Goal: Information Seeking & Learning: Learn about a topic

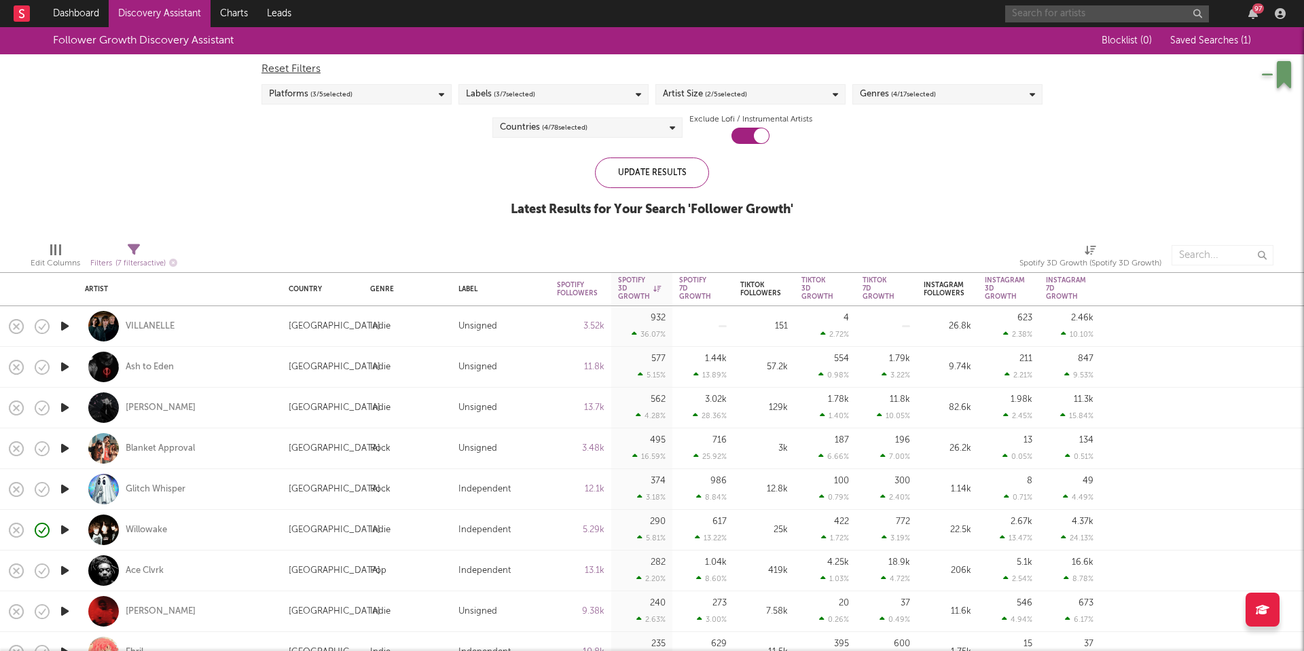
click at [1107, 16] on input "text" at bounding box center [1107, 13] width 204 height 17
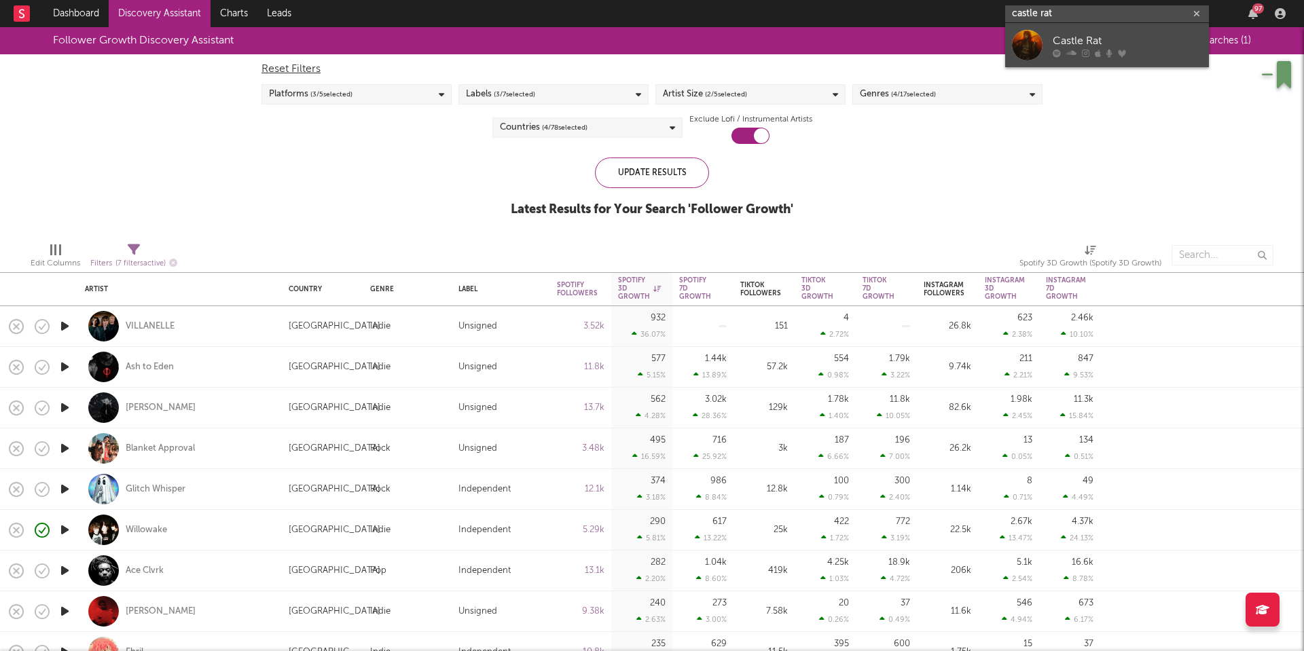
type input "castle rat"
click at [1129, 40] on div "Castle Rat" at bounding box center [1127, 41] width 149 height 16
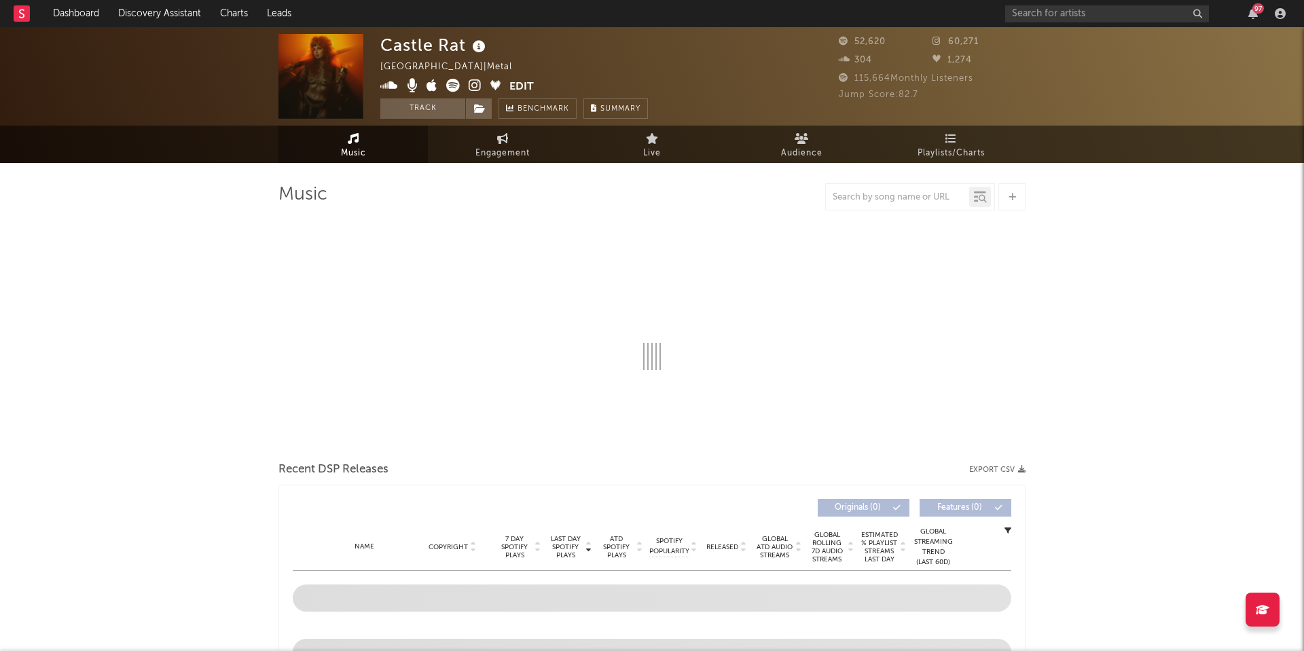
select select "6m"
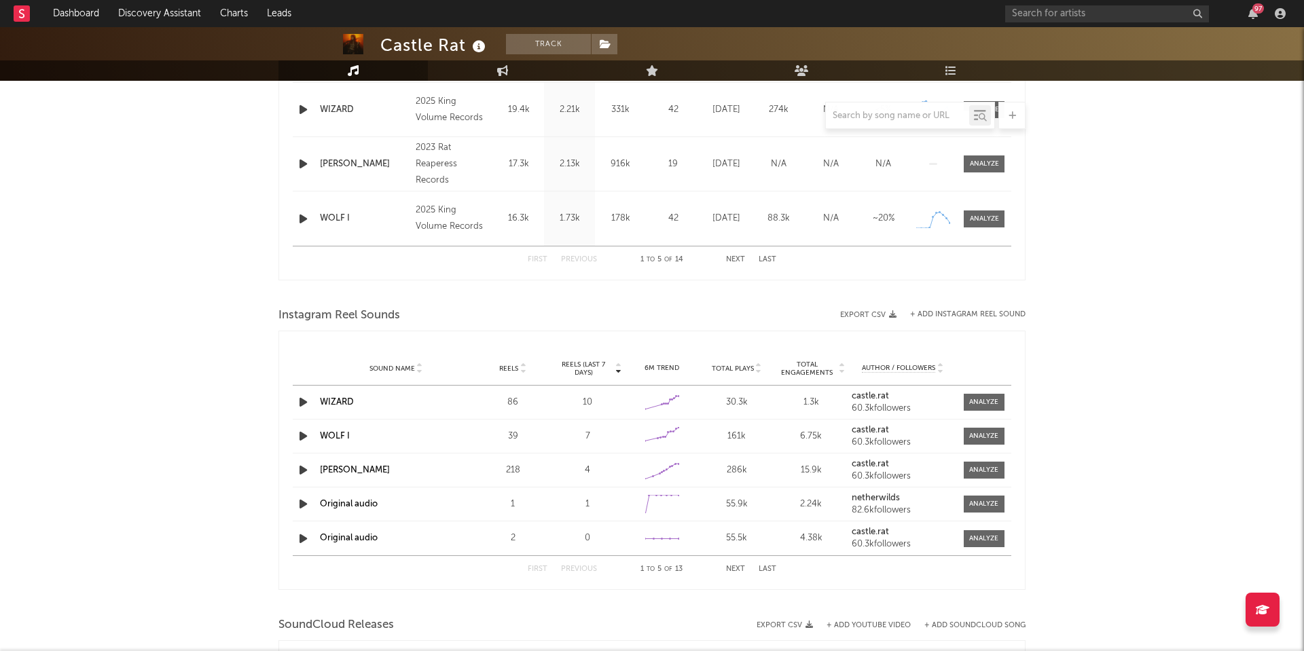
scroll to position [708, 0]
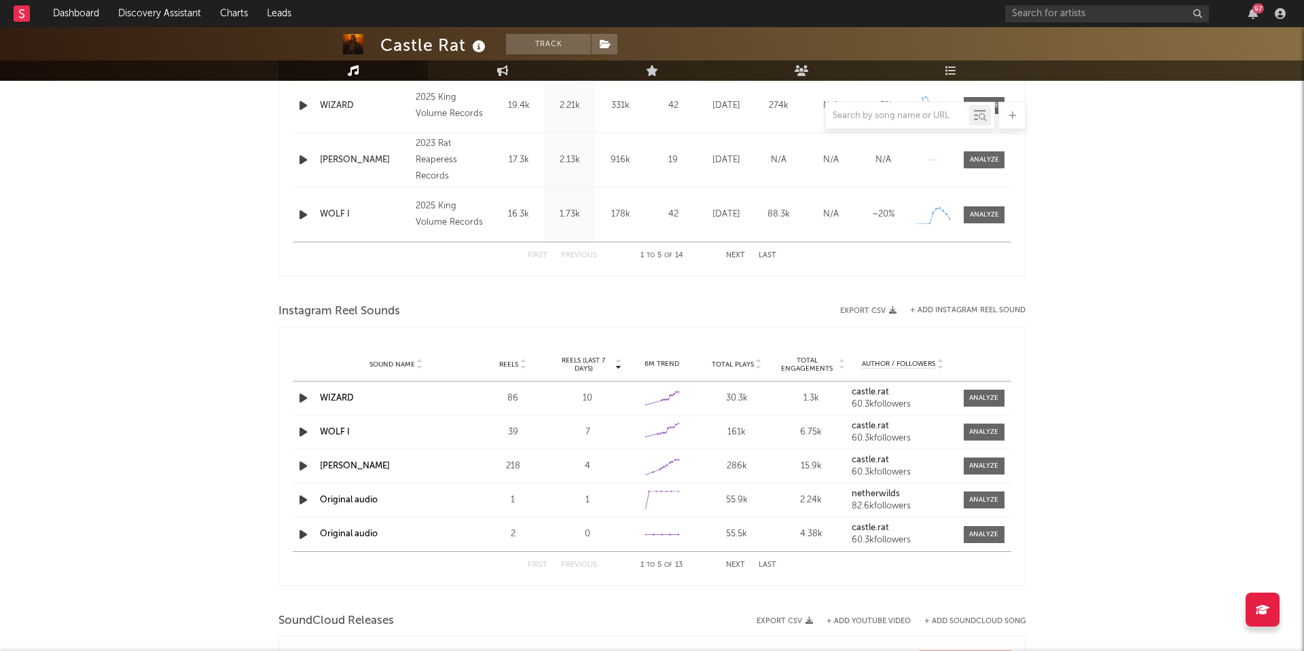
click at [740, 364] on span "Total Plays" at bounding box center [733, 365] width 42 height 8
click at [972, 395] on div at bounding box center [983, 398] width 29 height 10
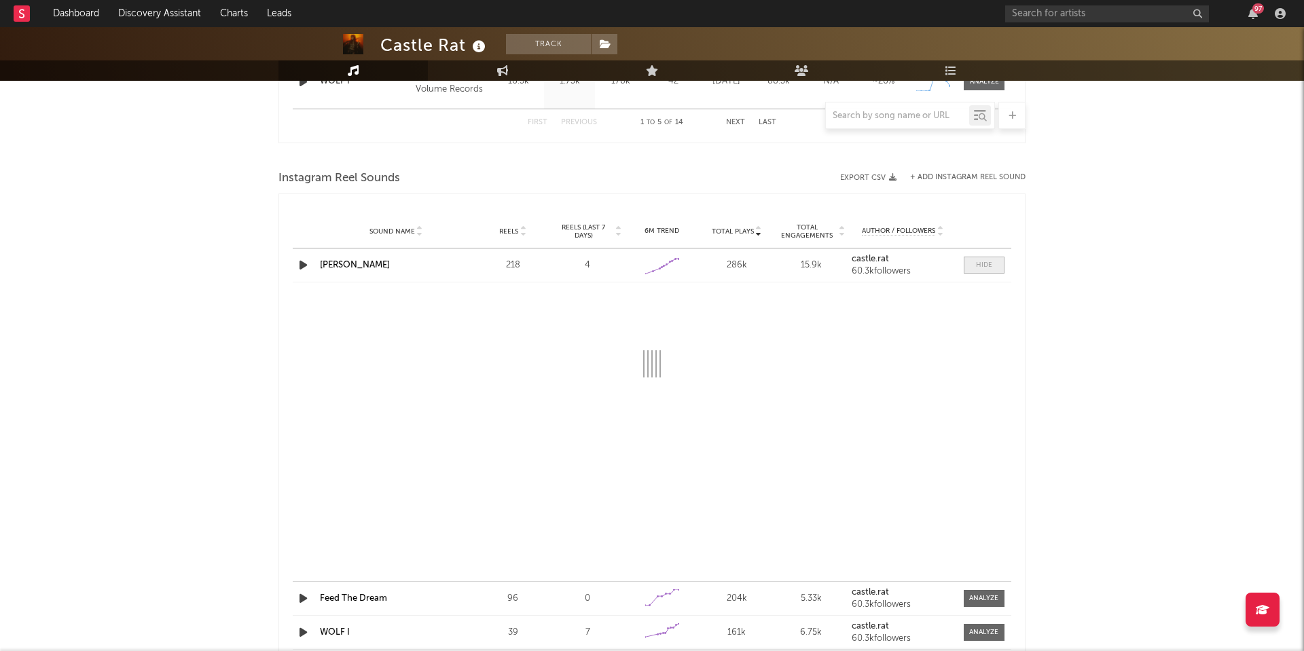
scroll to position [842, 0]
select select "6m"
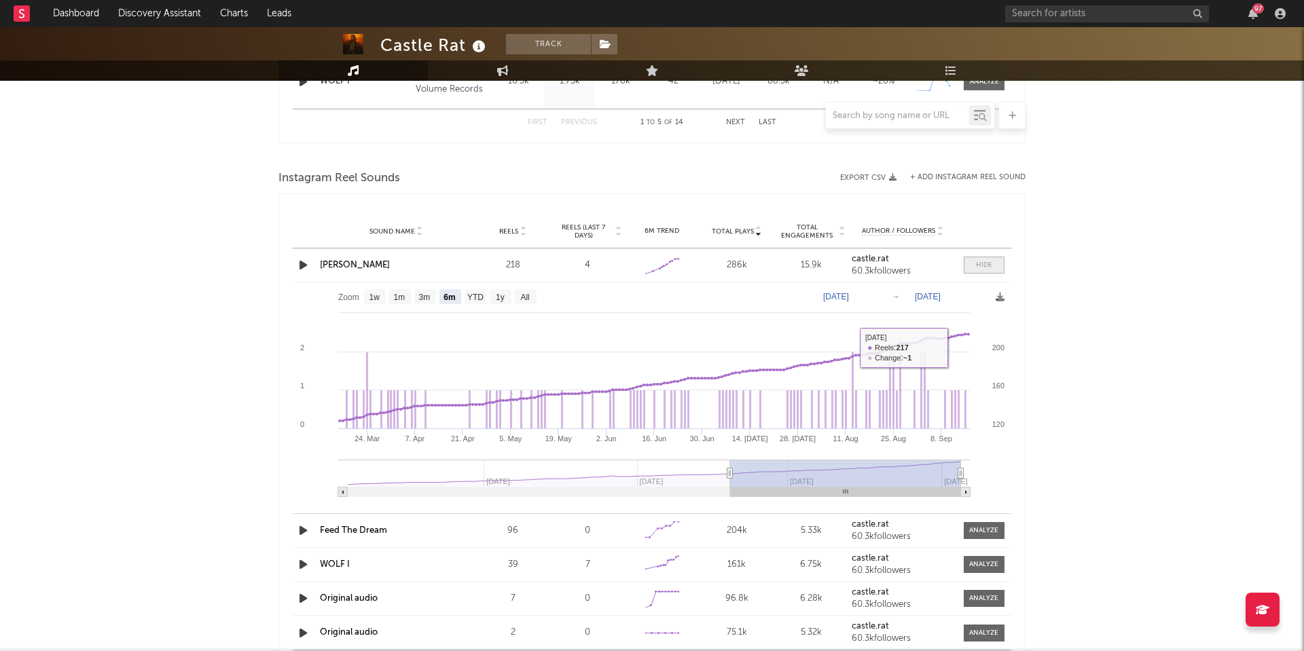
click at [976, 263] on div at bounding box center [984, 265] width 16 height 10
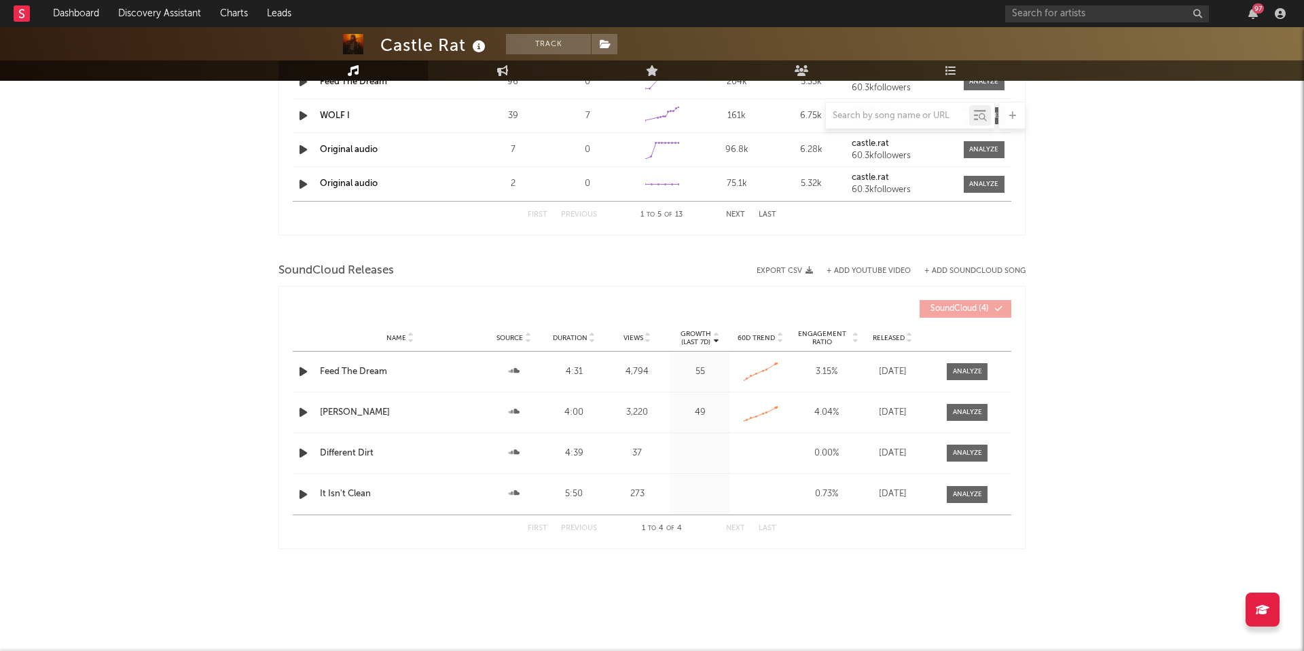
scroll to position [1059, 0]
click at [823, 338] on span "Engagement Ratio" at bounding box center [822, 338] width 56 height 16
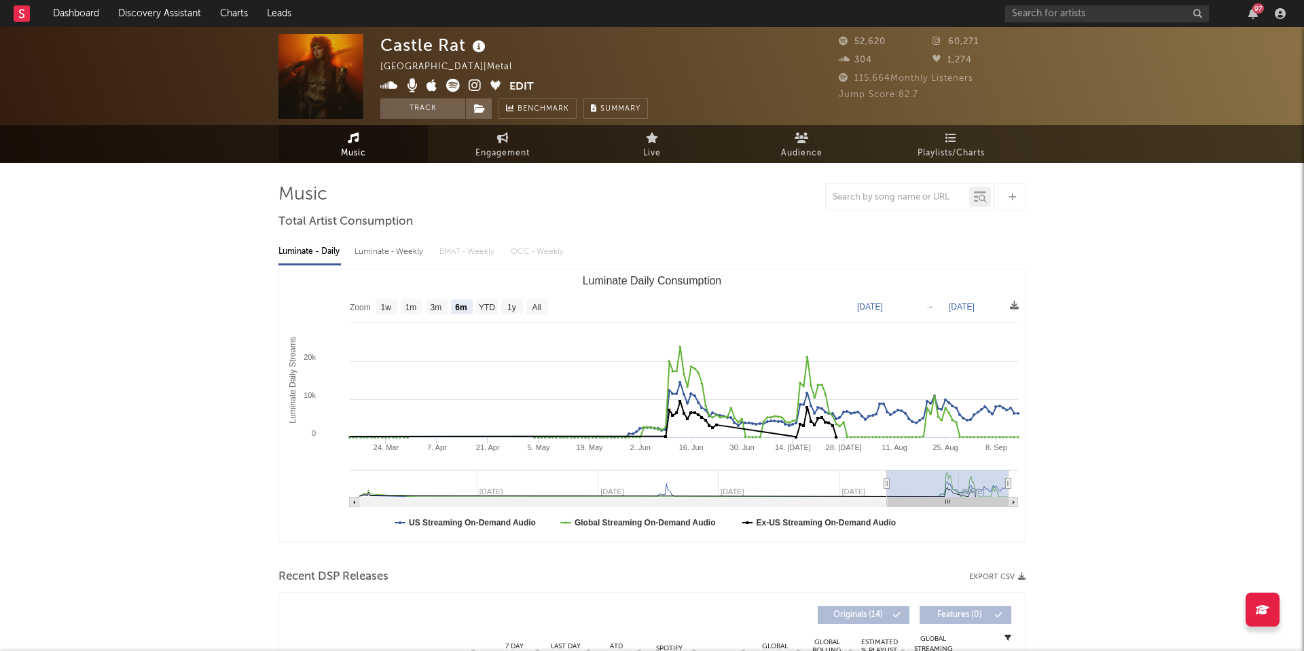
scroll to position [0, 0]
click at [471, 86] on icon at bounding box center [475, 86] width 13 height 14
click at [472, 88] on icon at bounding box center [475, 86] width 13 height 14
click at [483, 111] on icon at bounding box center [480, 109] width 12 height 10
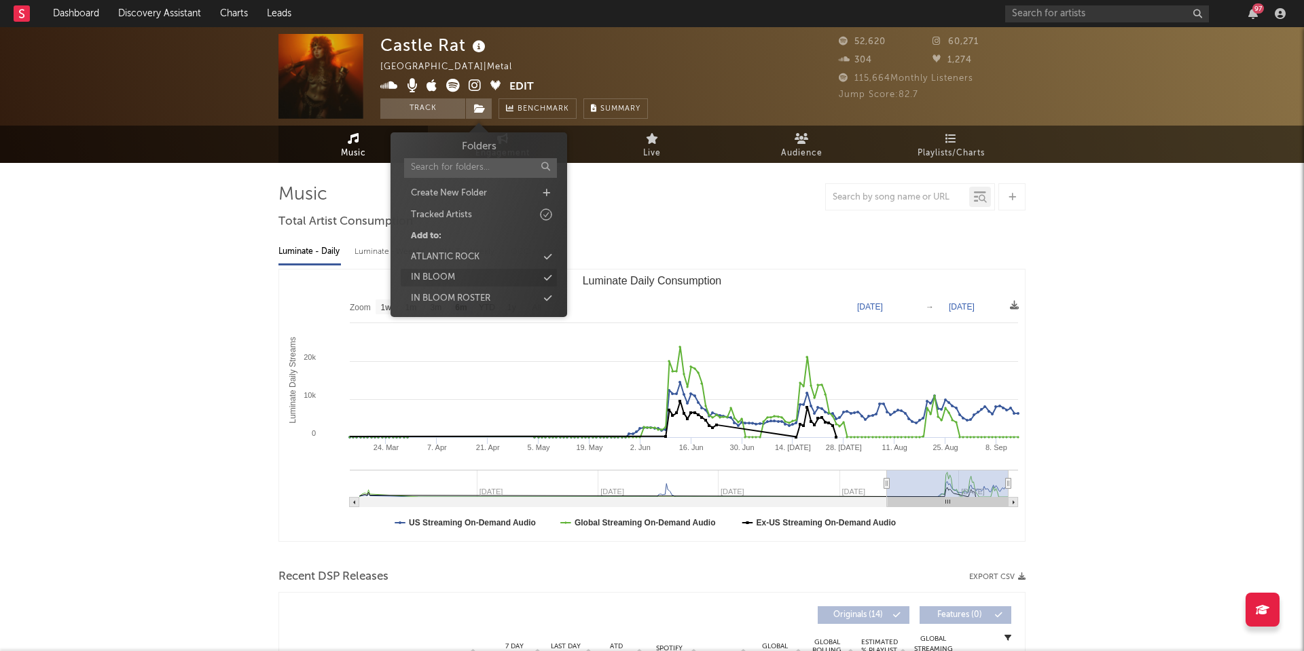
click at [545, 274] on icon at bounding box center [547, 278] width 7 height 9
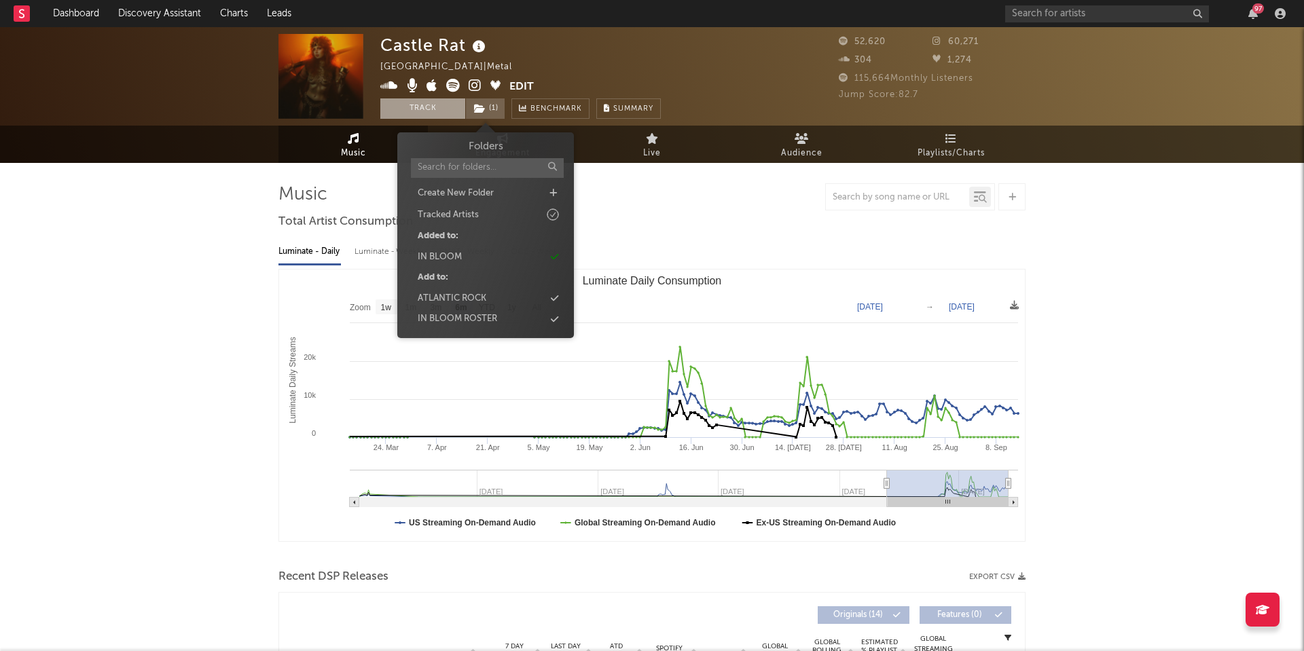
click at [439, 109] on button "Track" at bounding box center [422, 108] width 85 height 20
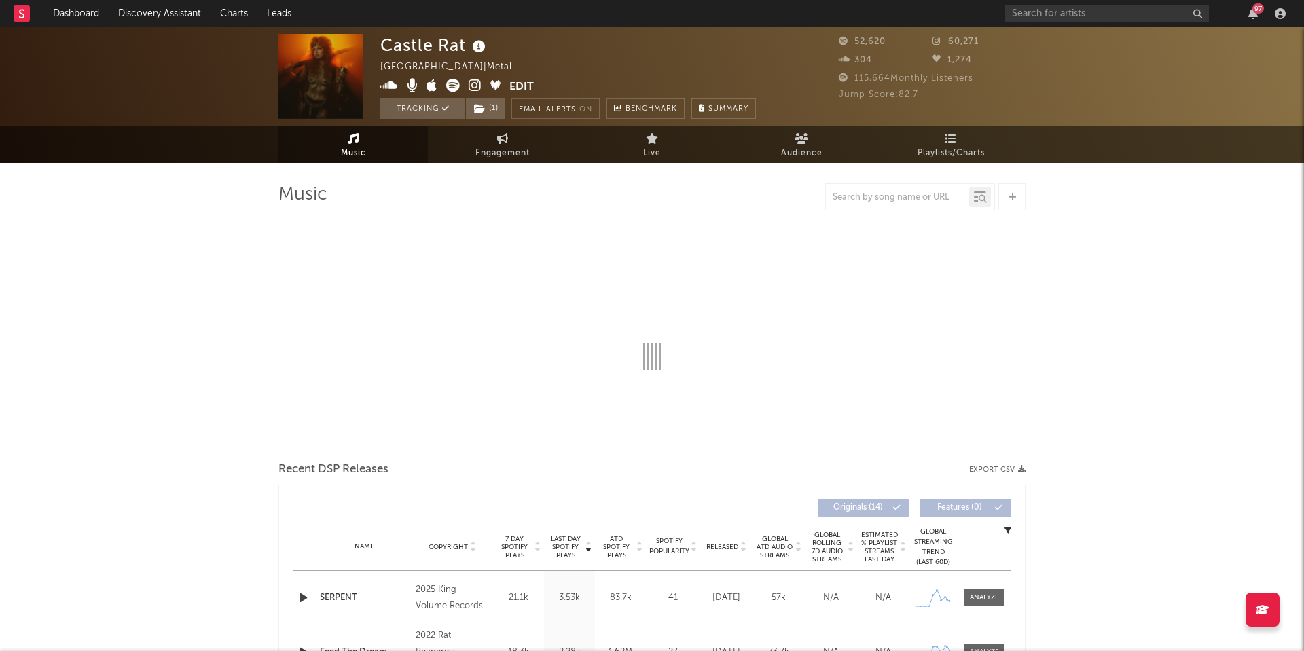
select select "6m"
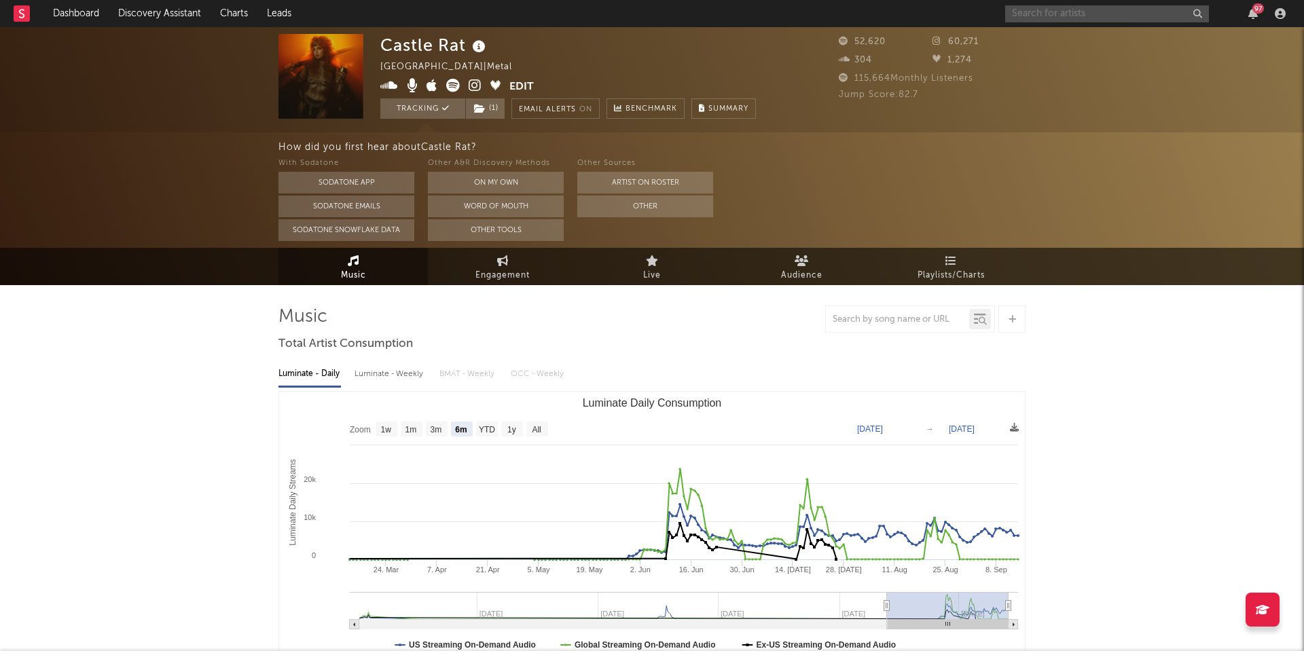
click at [1046, 18] on input "text" at bounding box center [1107, 13] width 204 height 17
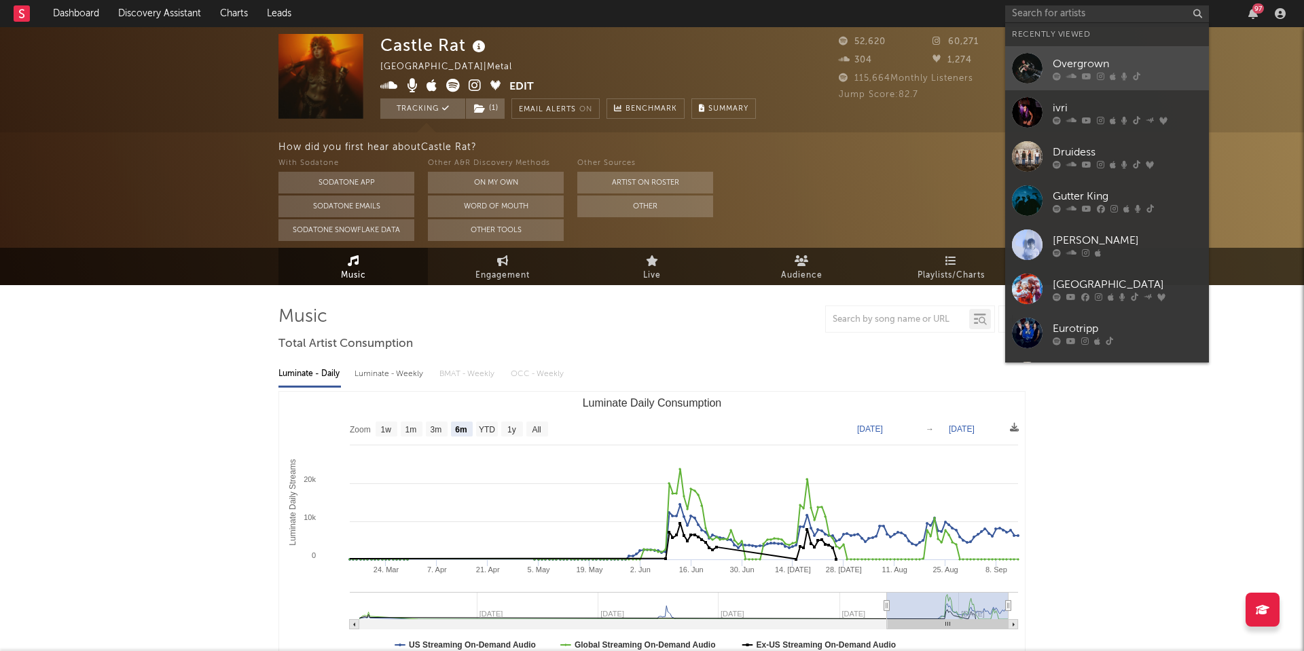
click at [1061, 57] on div "Overgrown" at bounding box center [1127, 64] width 149 height 16
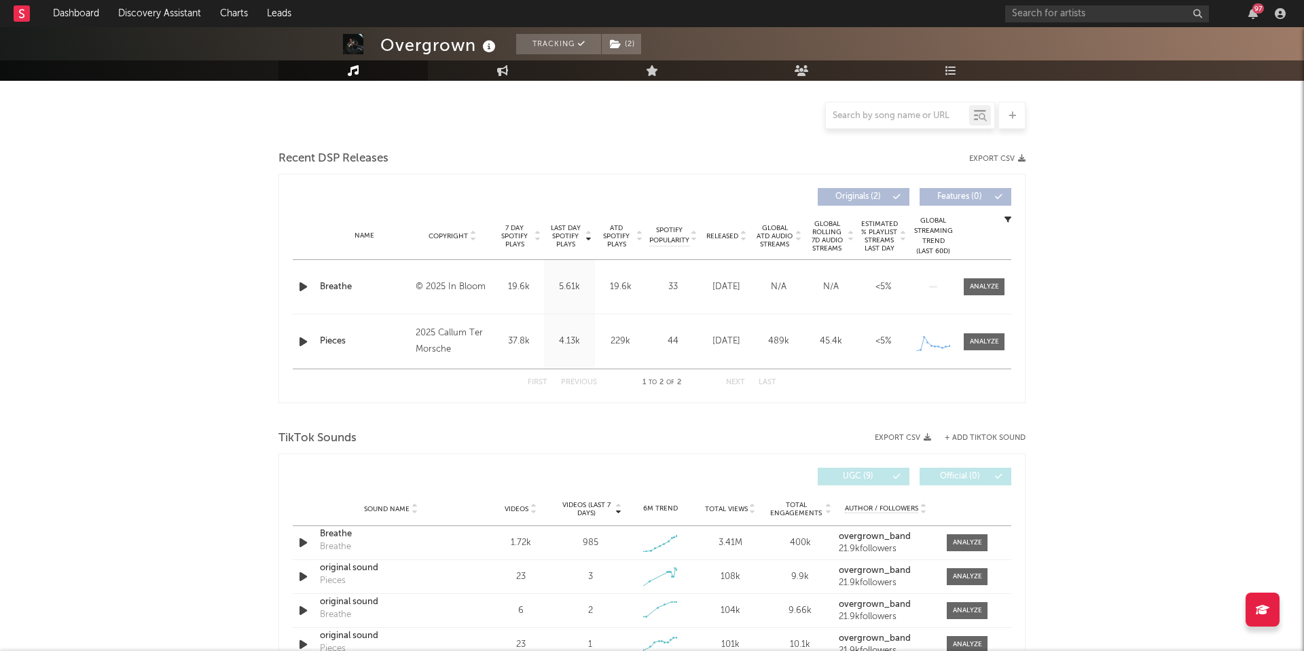
select select "1w"
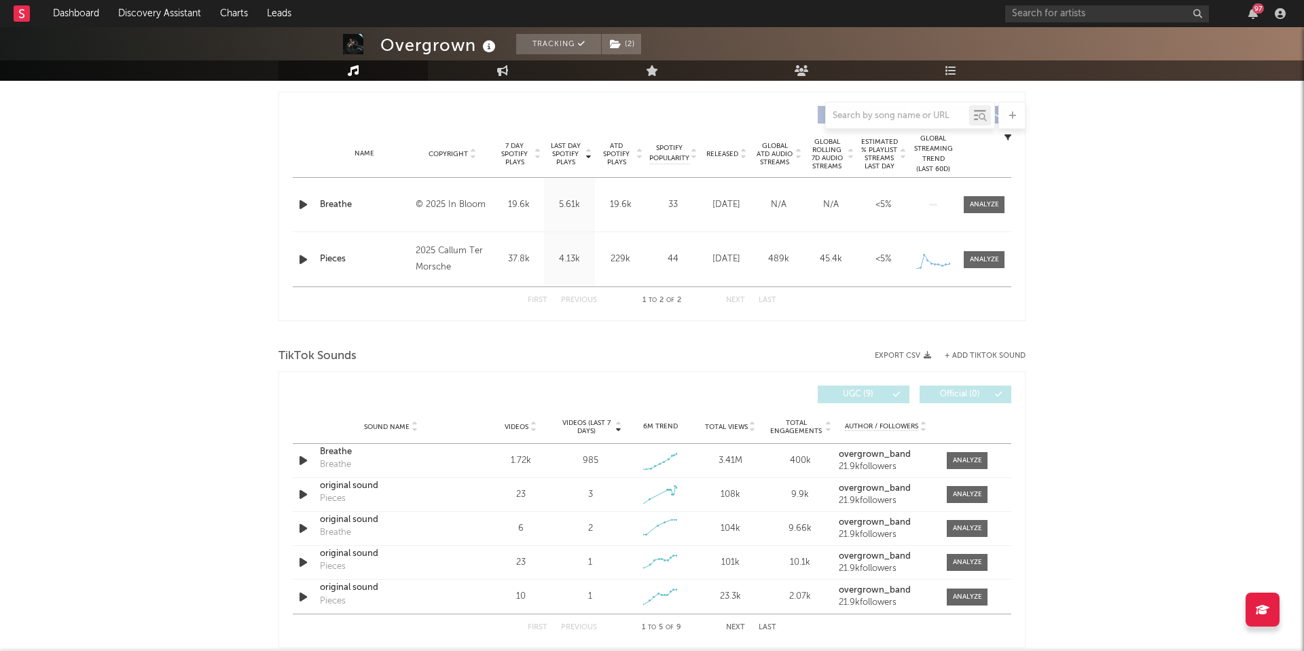
scroll to position [550, 0]
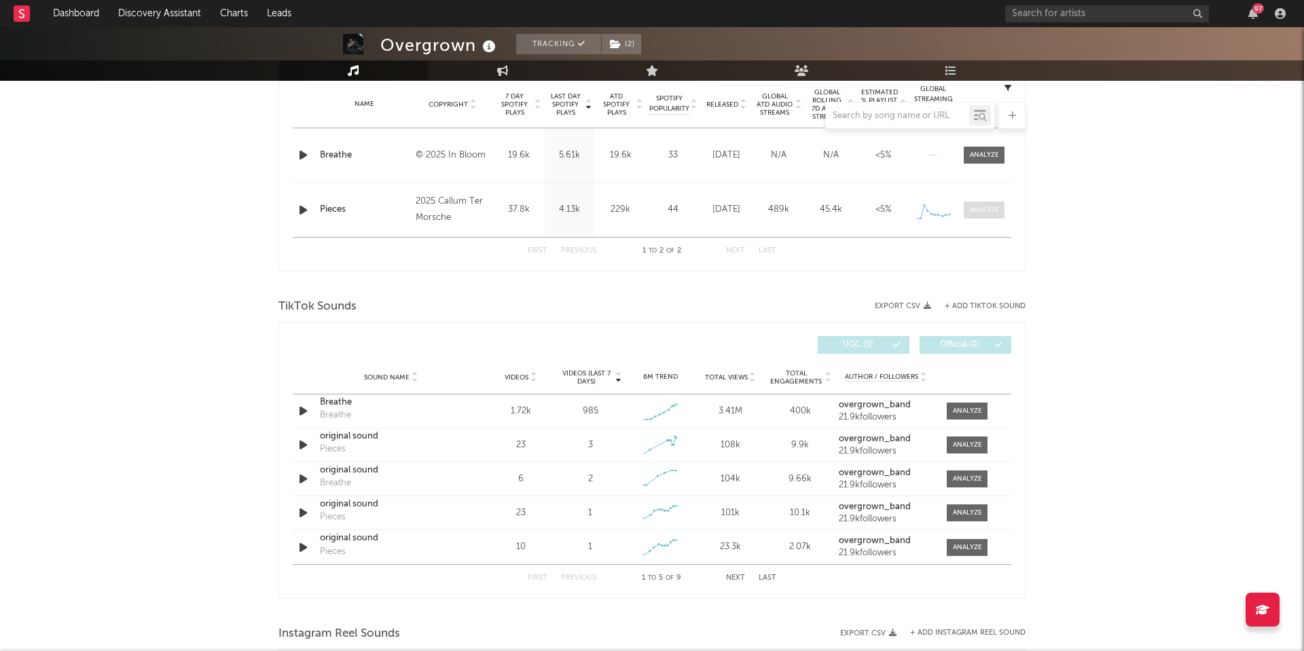
click at [974, 211] on div at bounding box center [984, 210] width 29 height 10
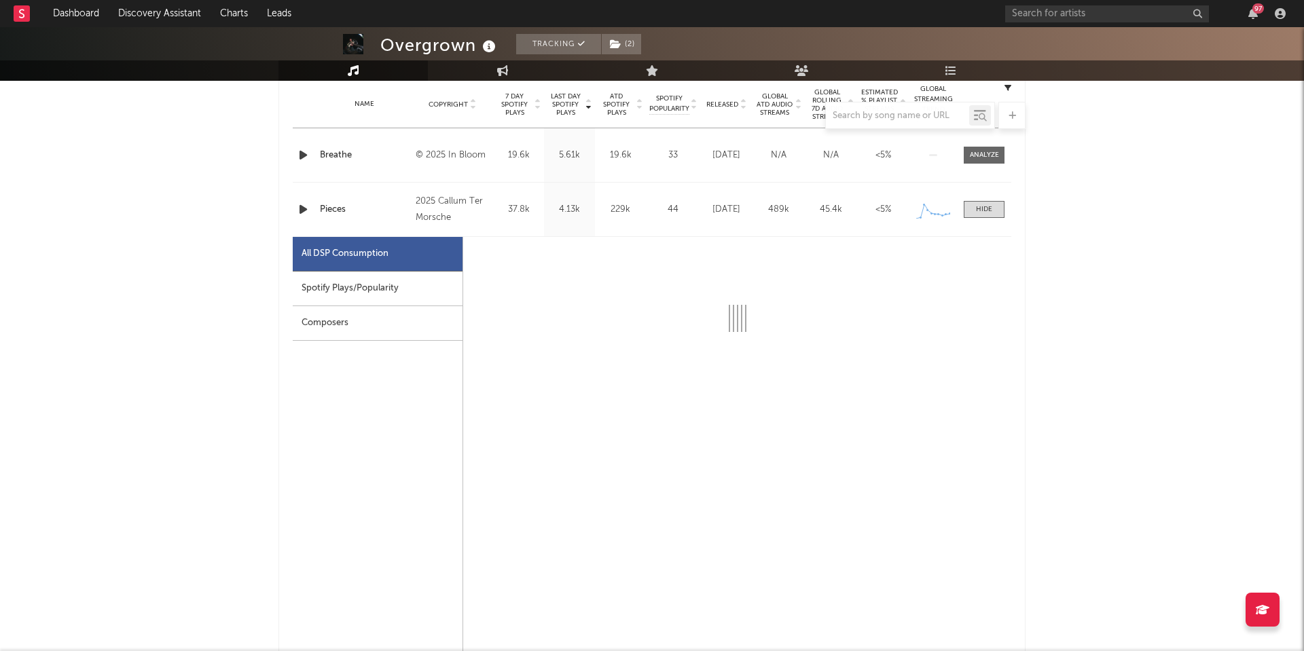
select select "1w"
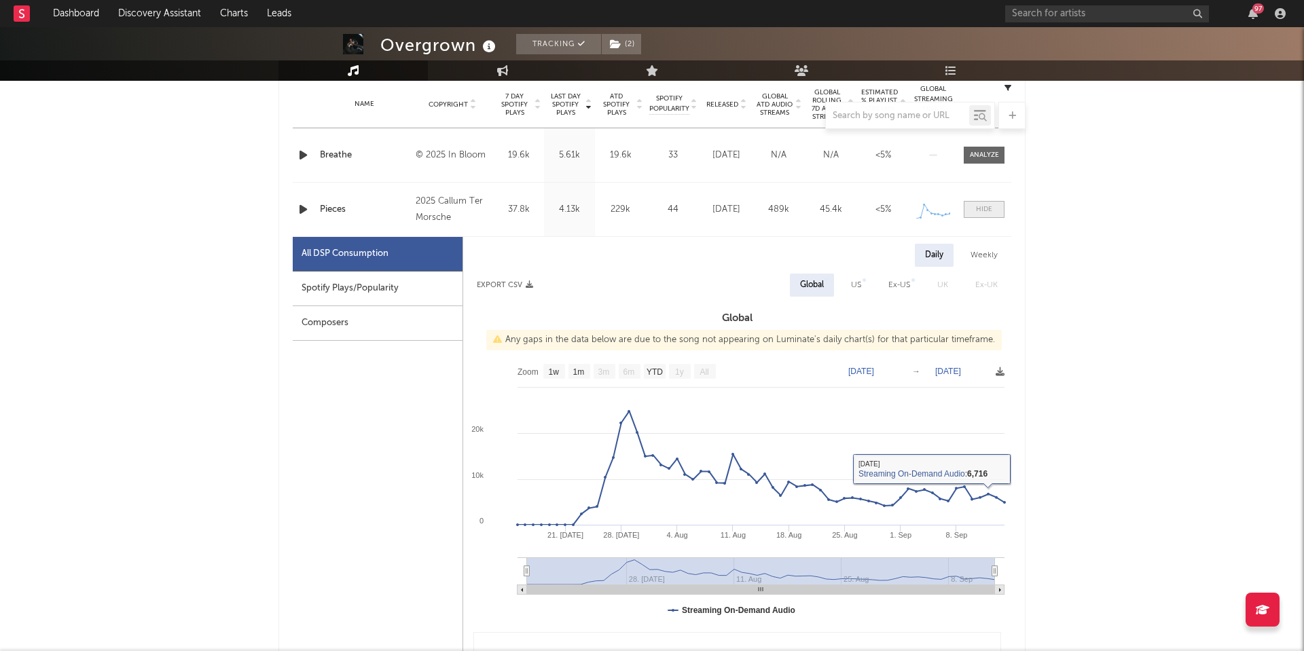
click at [977, 207] on div at bounding box center [984, 209] width 16 height 10
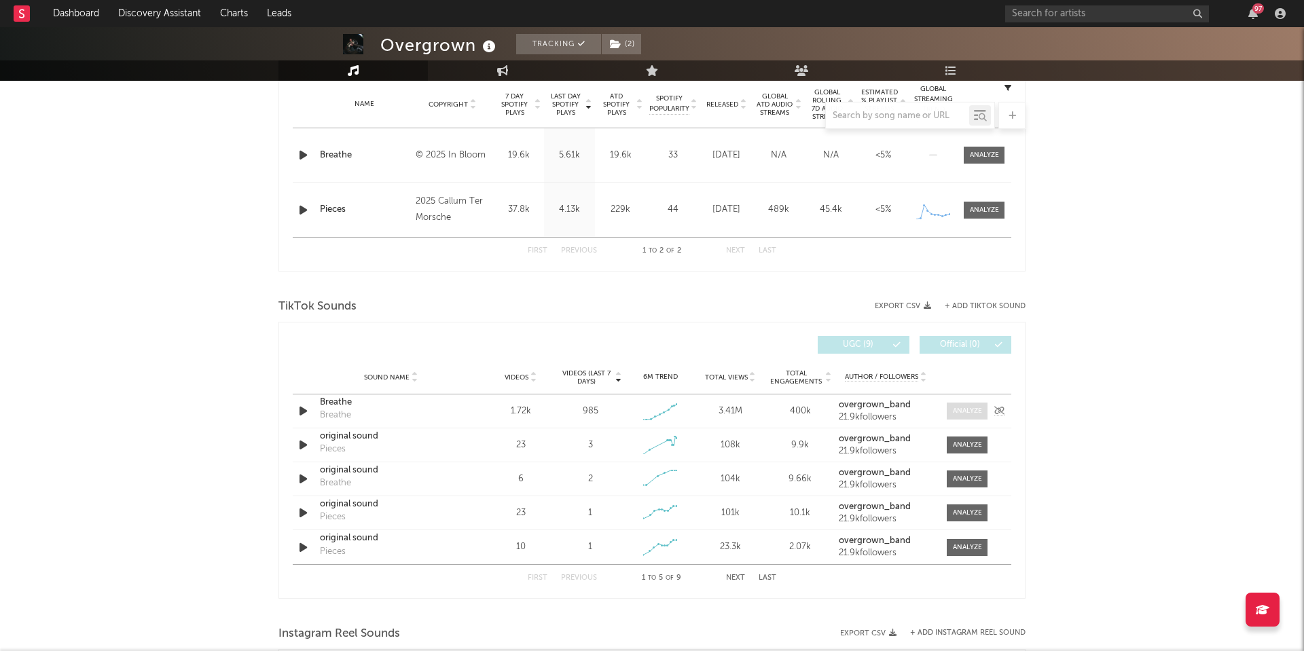
click at [967, 413] on div at bounding box center [967, 411] width 29 height 10
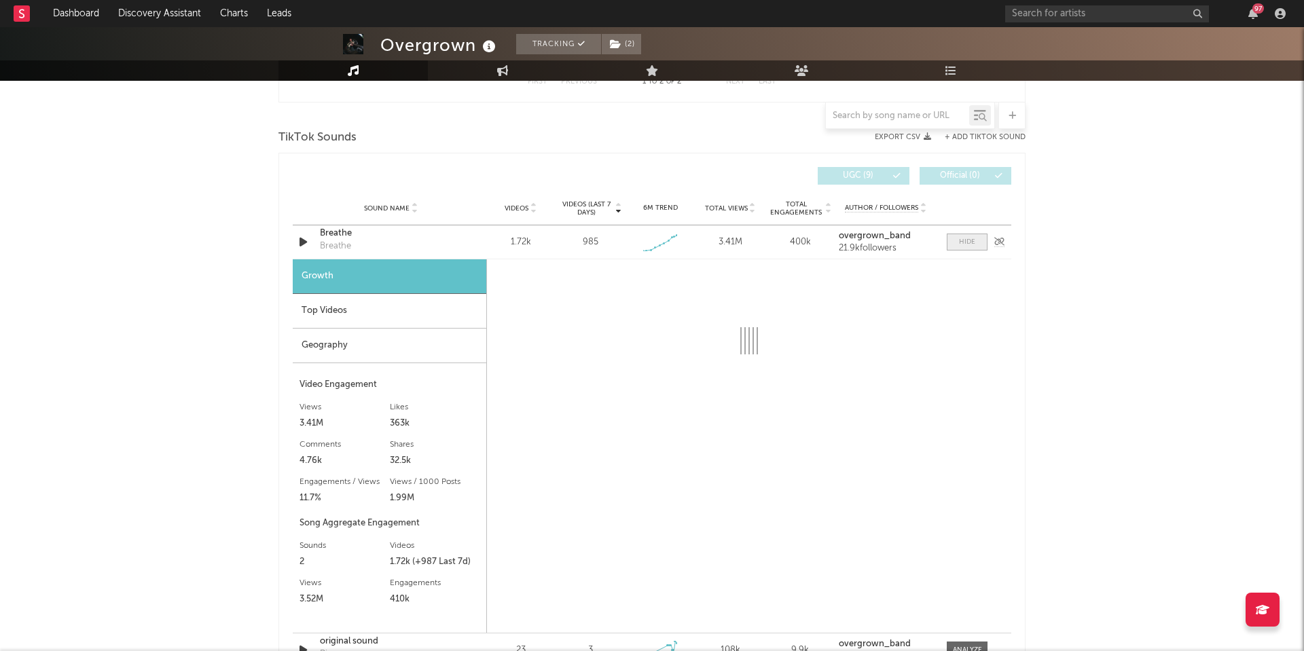
scroll to position [737, 0]
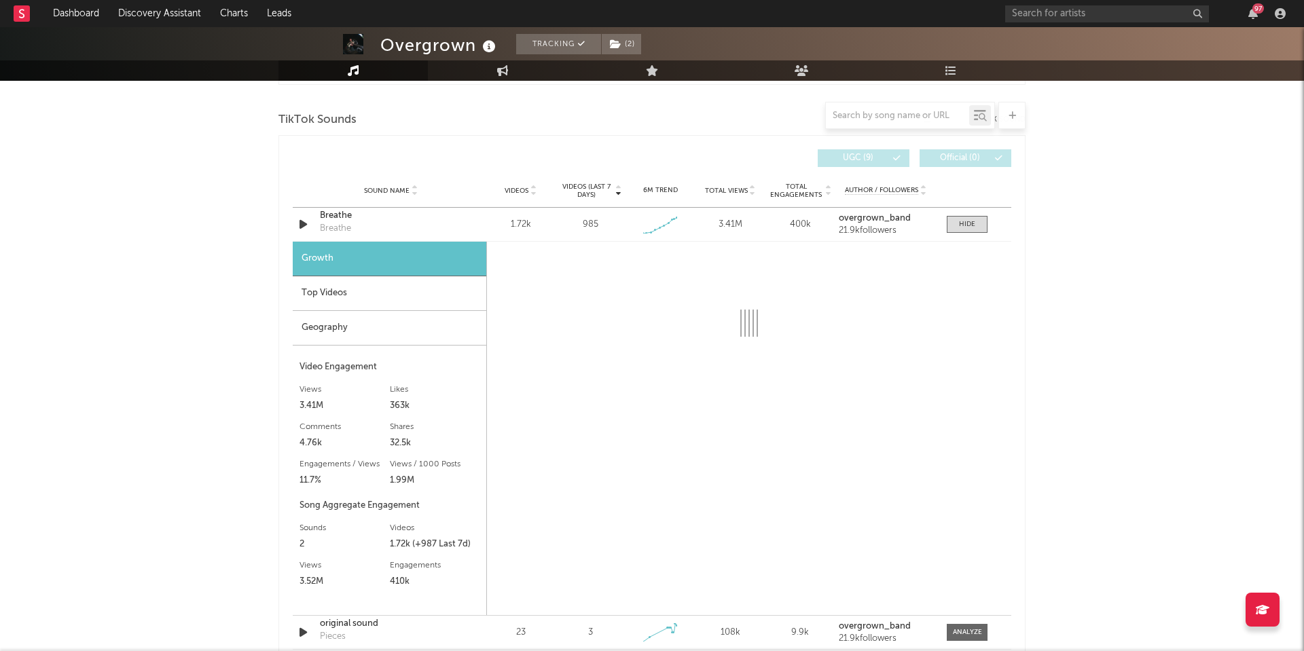
select select "1w"
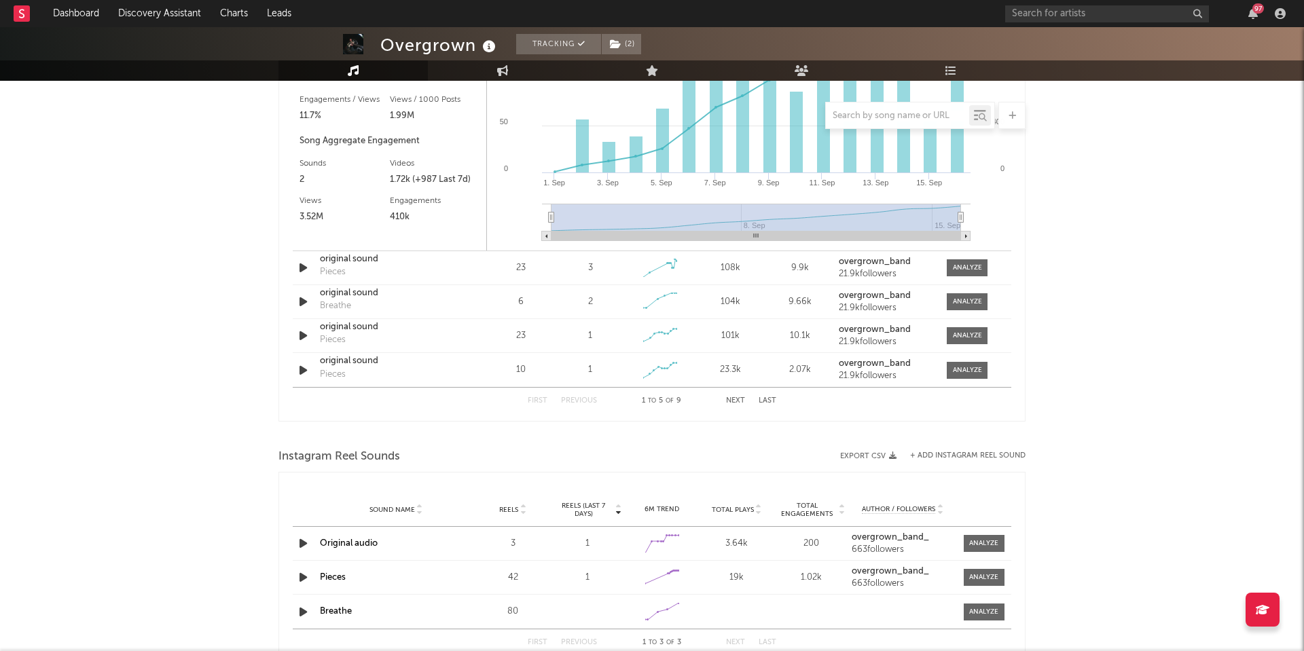
scroll to position [1102, 0]
click at [962, 271] on div at bounding box center [967, 267] width 29 height 10
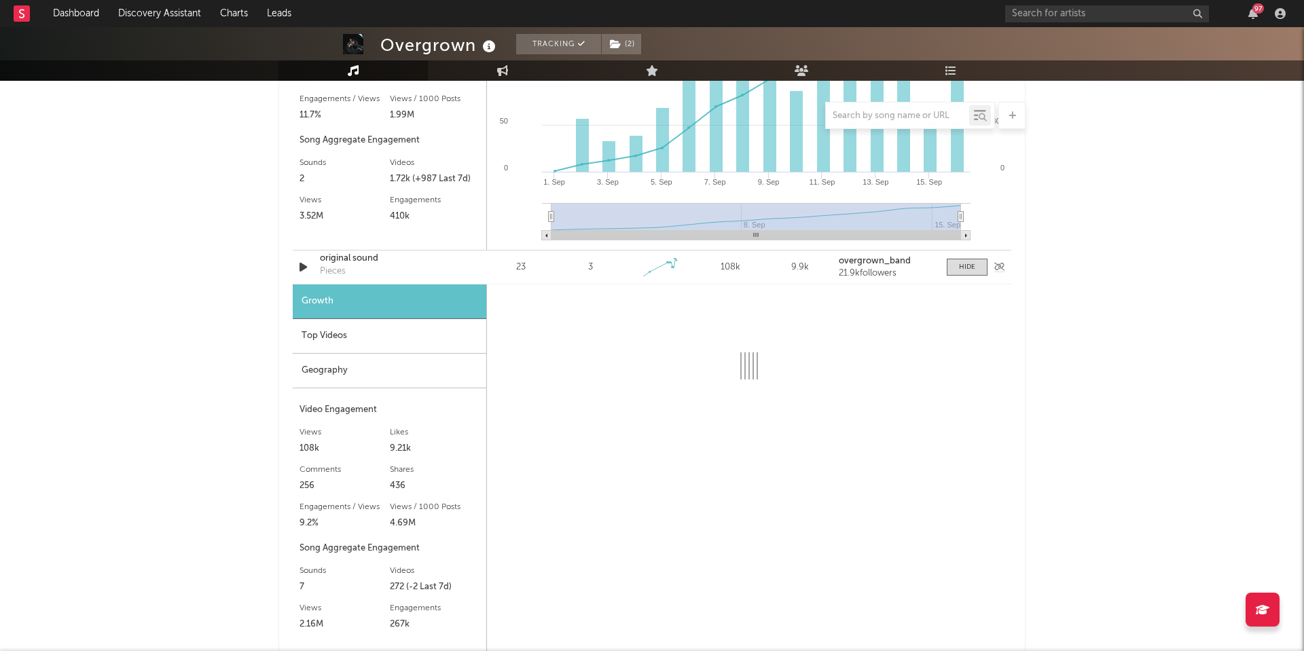
select select "1w"
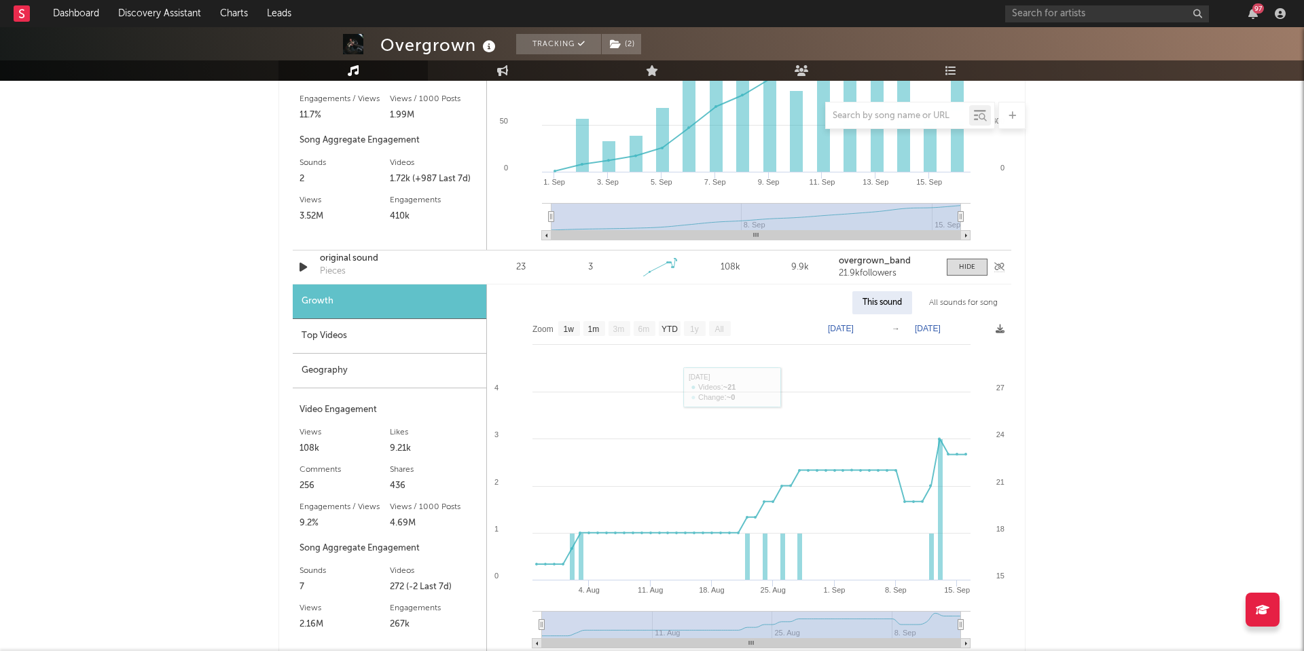
click at [328, 261] on div "original sound" at bounding box center [391, 259] width 142 height 14
click at [359, 340] on div "Top Videos" at bounding box center [390, 336] width 194 height 35
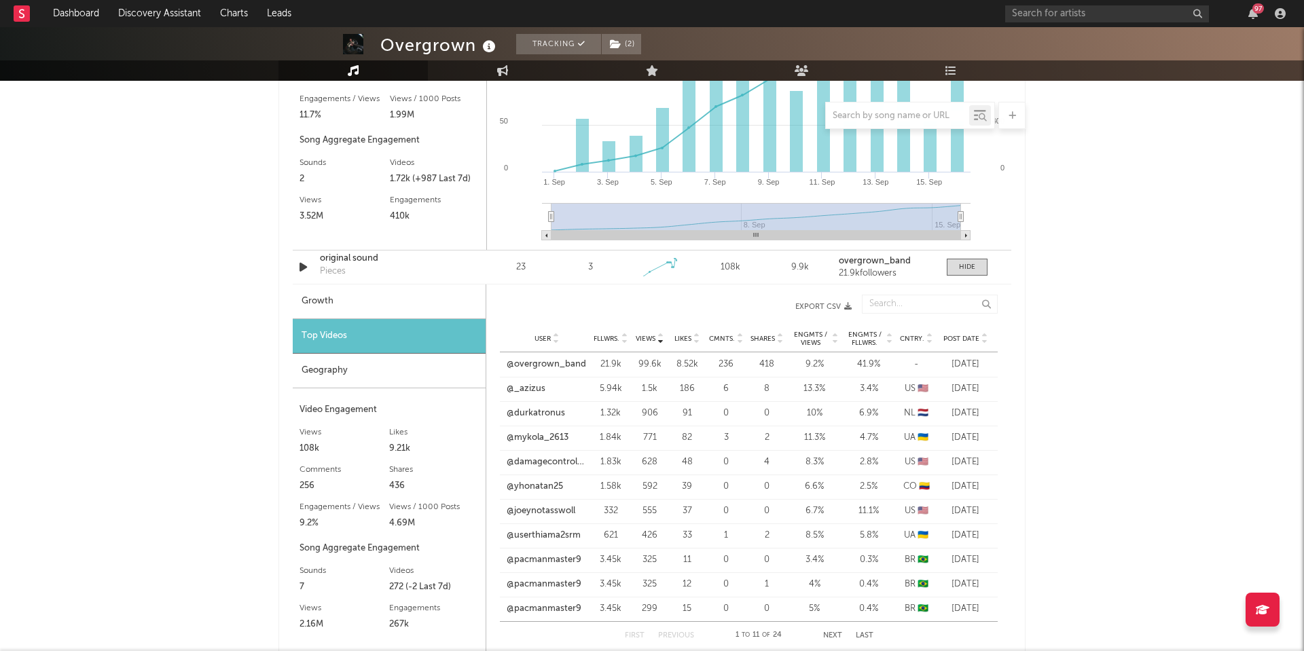
click at [958, 336] on span "Post Date" at bounding box center [961, 339] width 36 height 8
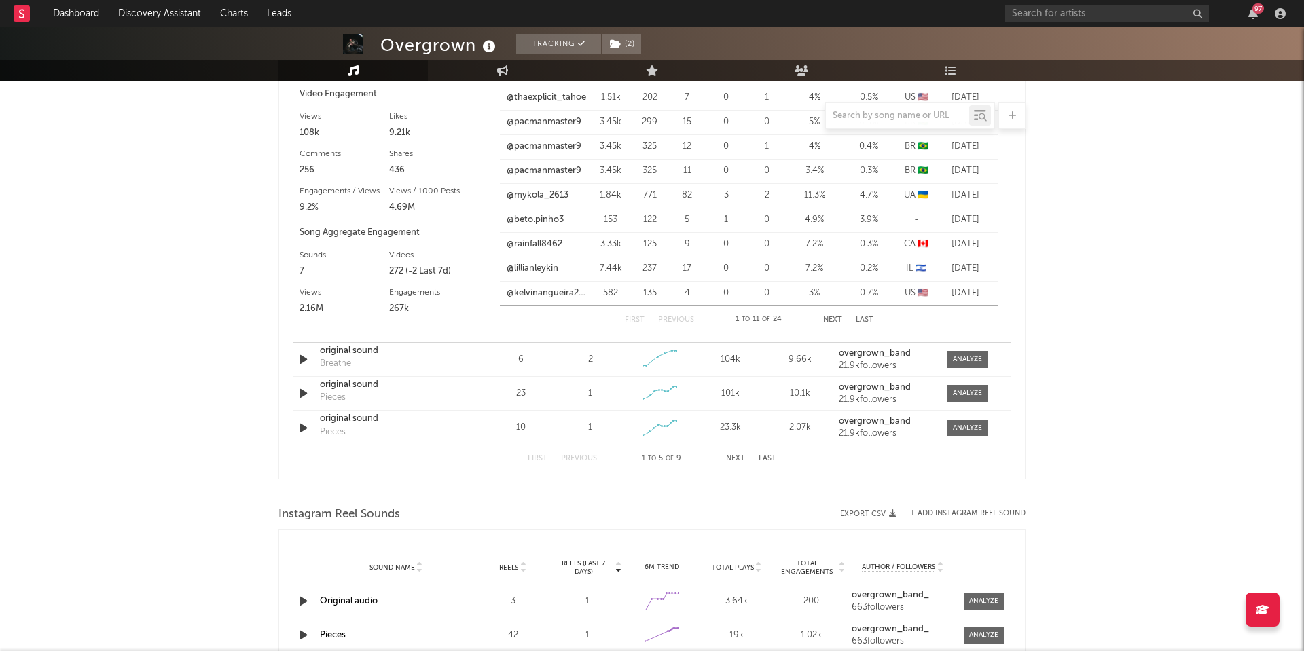
scroll to position [1430, 0]
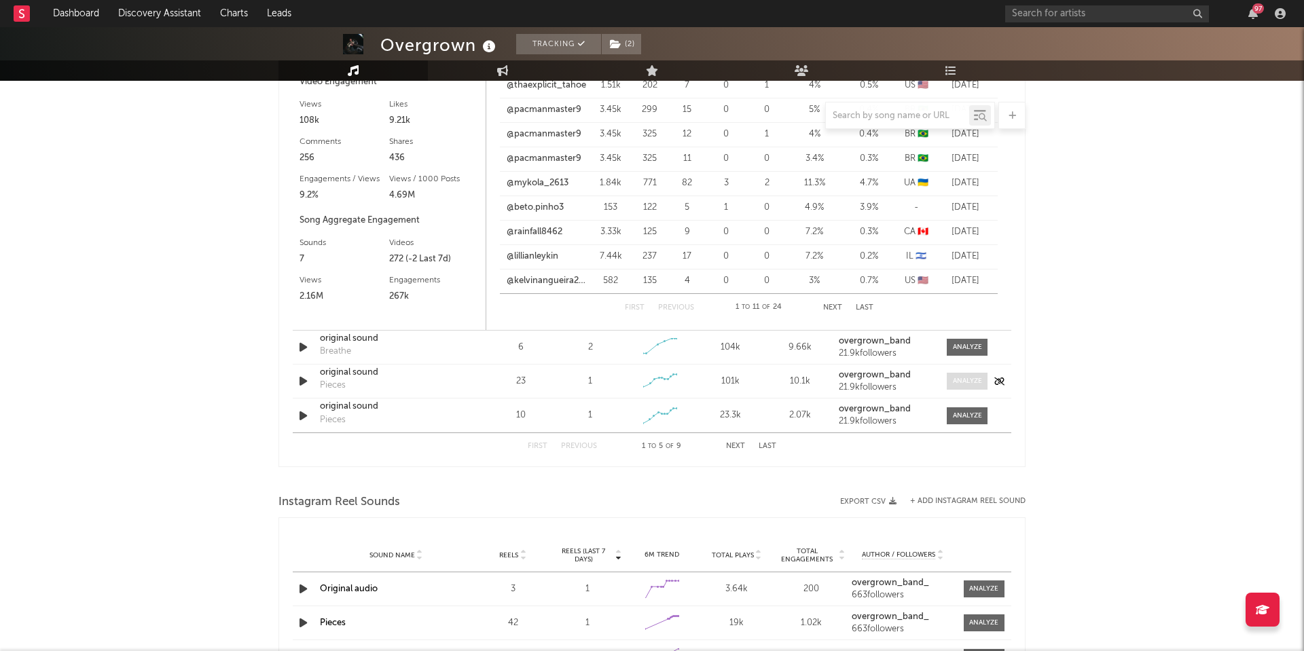
click at [967, 381] on div at bounding box center [967, 381] width 29 height 10
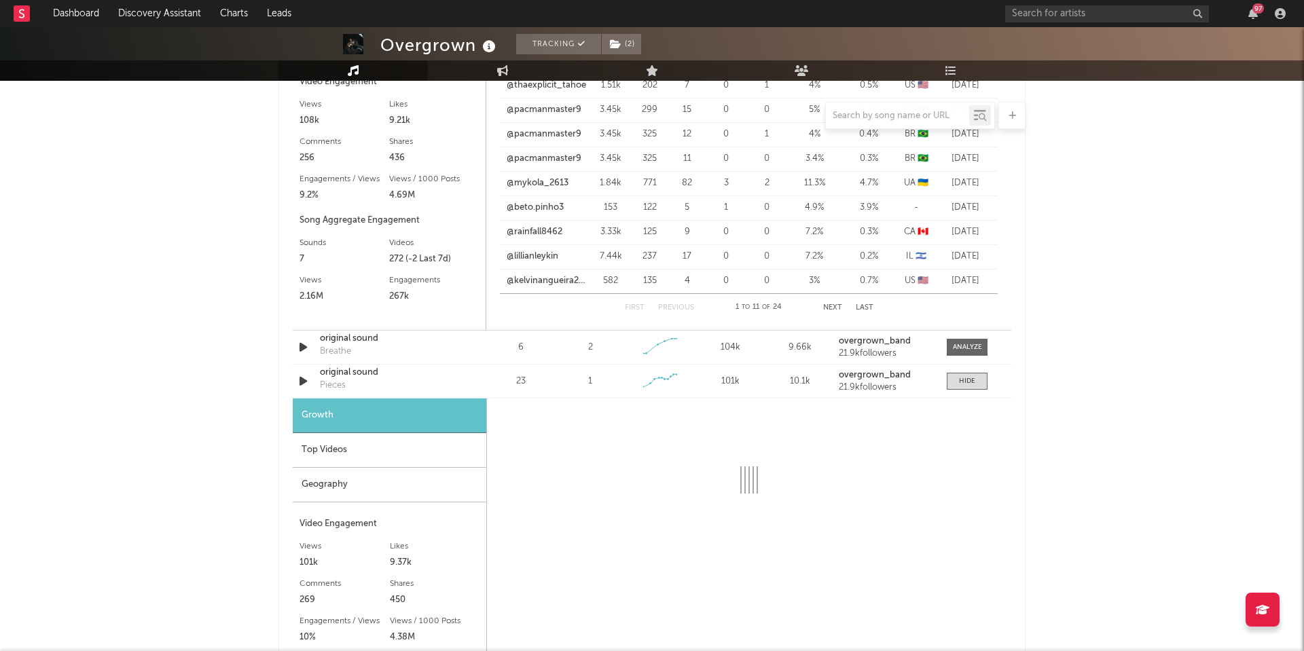
select select "1w"
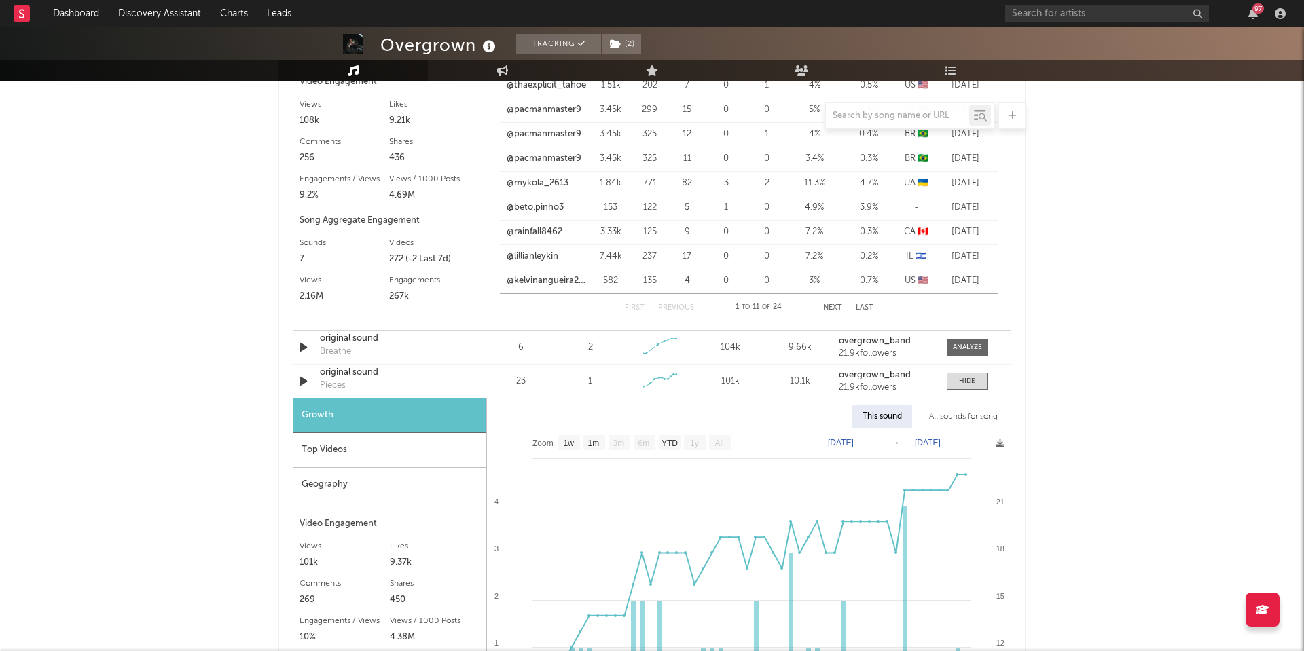
click at [948, 415] on div "All sounds for song" at bounding box center [963, 416] width 89 height 23
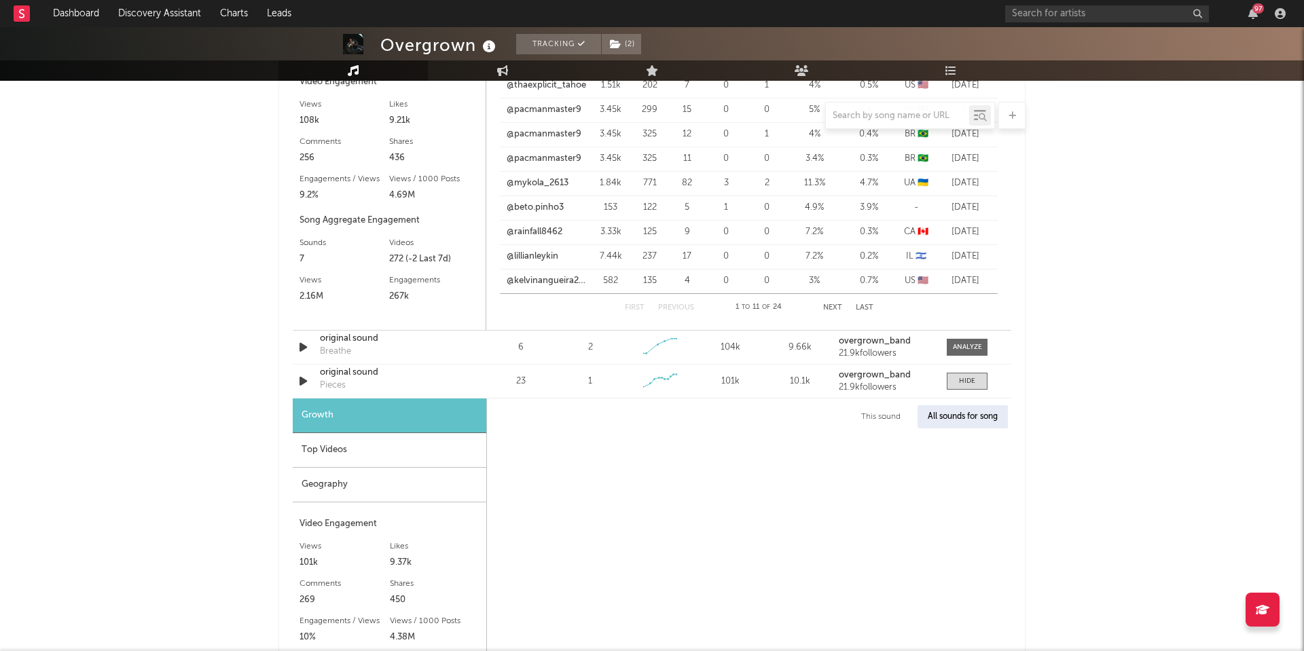
click at [353, 448] on div "Top Videos" at bounding box center [390, 450] width 194 height 35
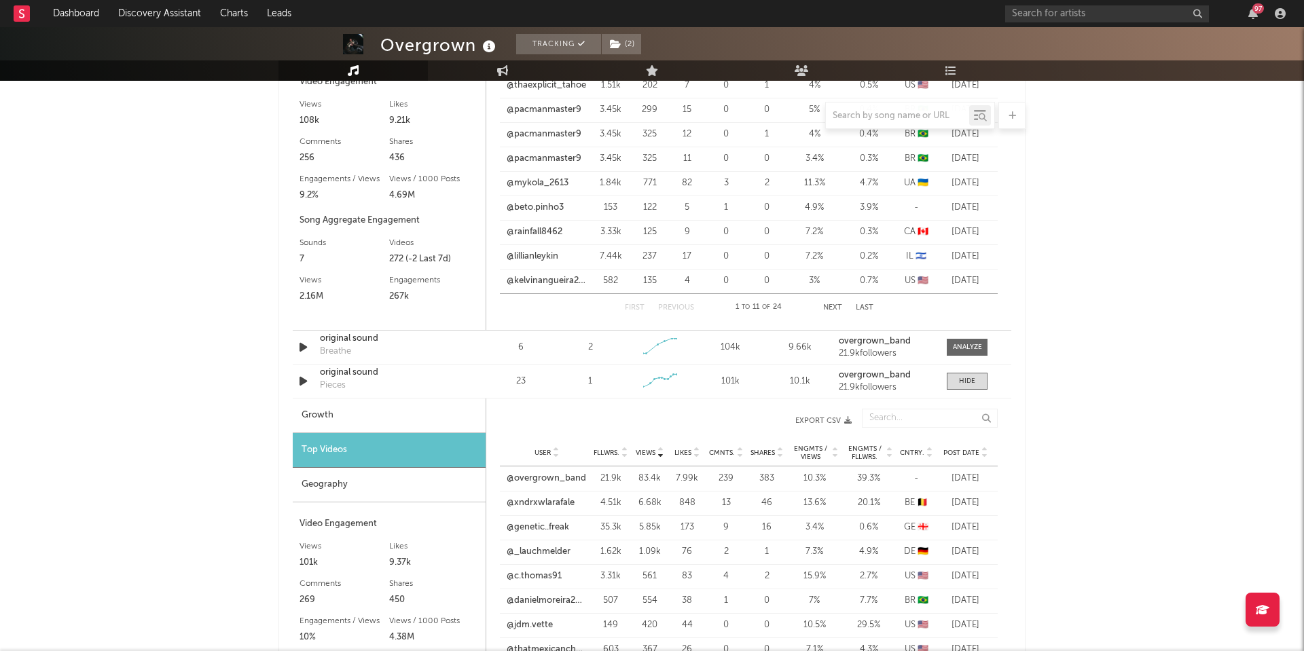
scroll to position [1505, 0]
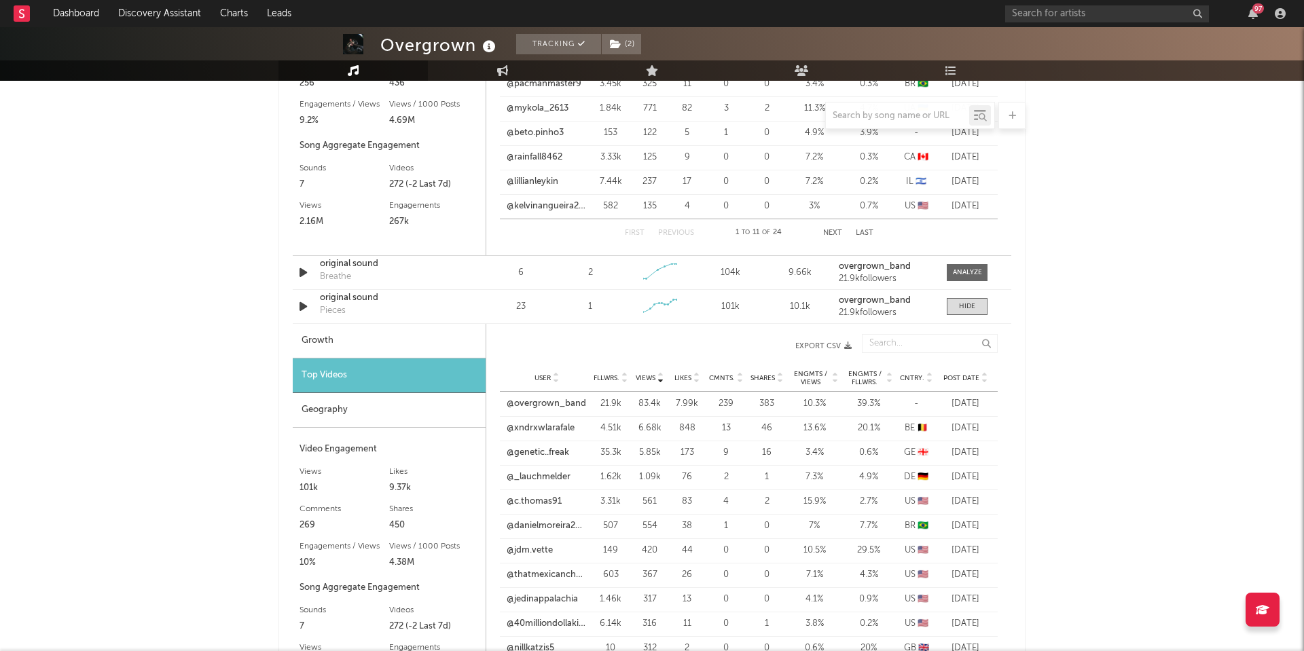
click at [966, 376] on span "Post Date" at bounding box center [961, 378] width 36 height 8
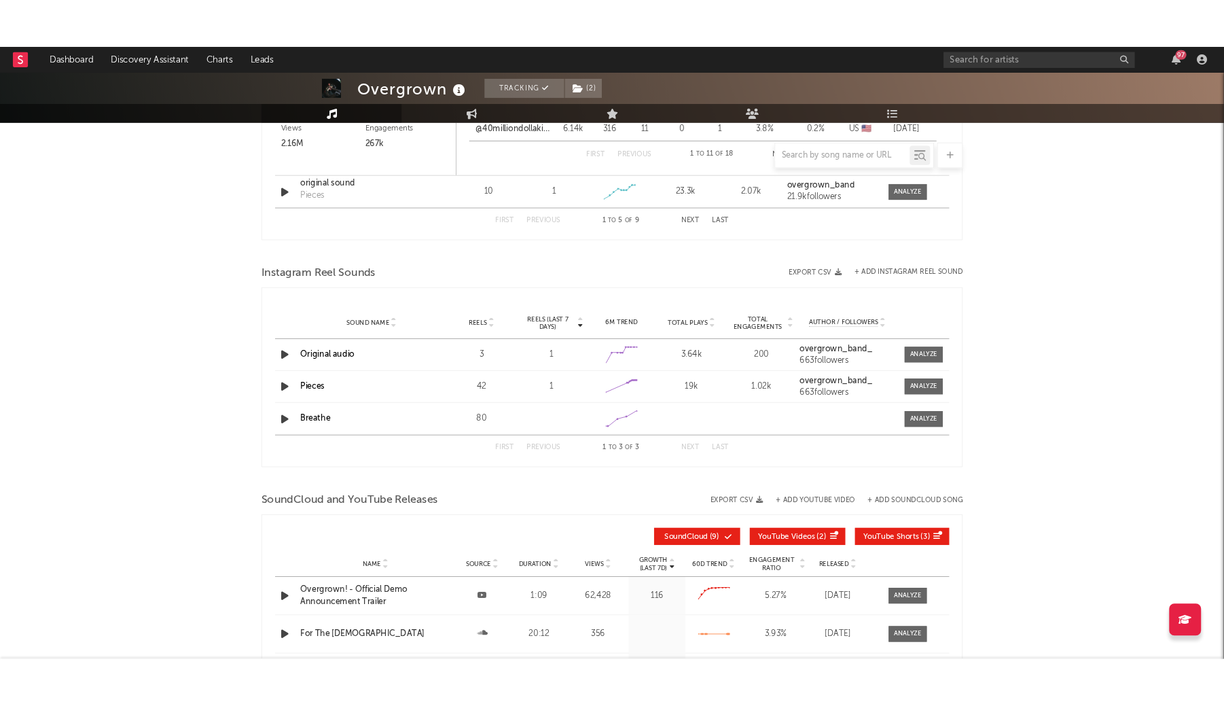
scroll to position [2130, 0]
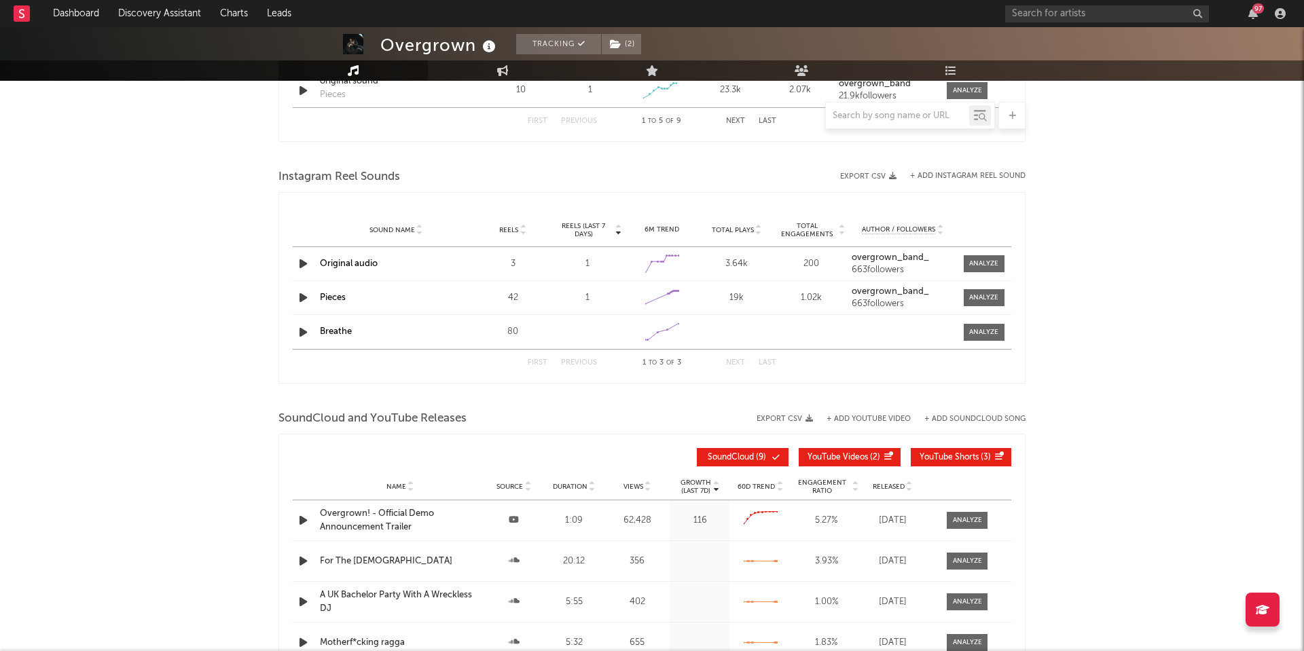
click at [337, 295] on link "Pieces" at bounding box center [333, 297] width 26 height 9
